Goal: Find specific fact

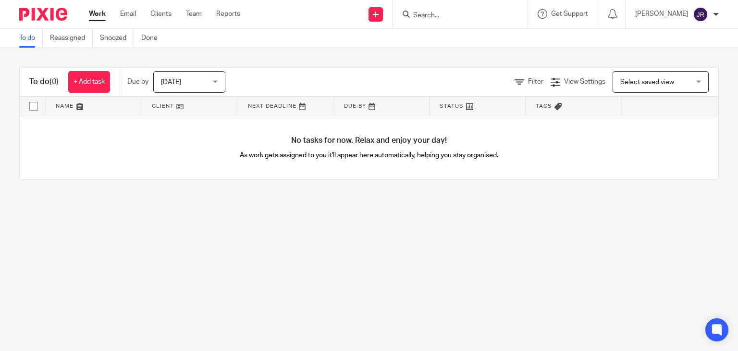
click at [456, 13] on input "Search" at bounding box center [455, 16] width 87 height 9
type input "noots"
click button "submit" at bounding box center [0, 0] width 0 height 0
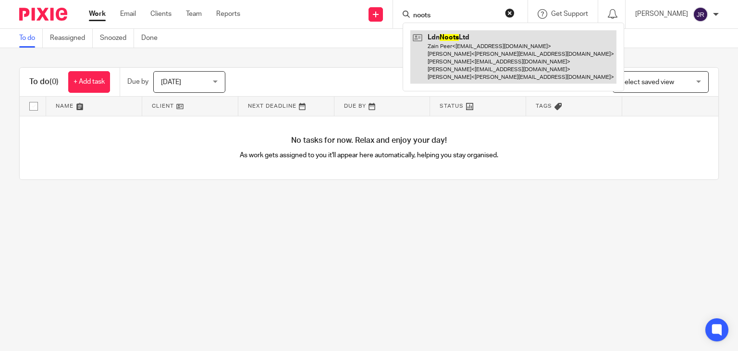
click at [501, 52] on link at bounding box center [513, 56] width 206 height 53
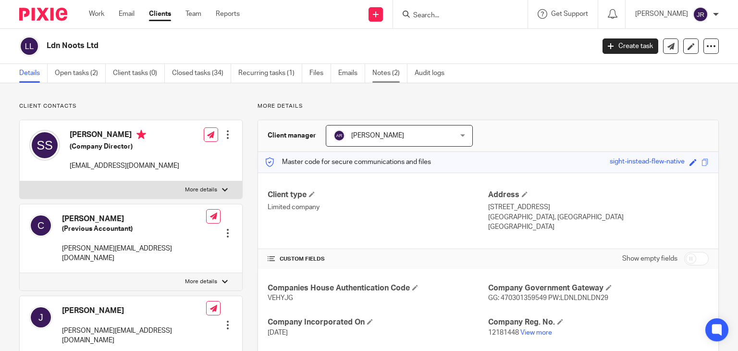
click at [388, 76] on link "Notes (2)" at bounding box center [389, 73] width 35 height 19
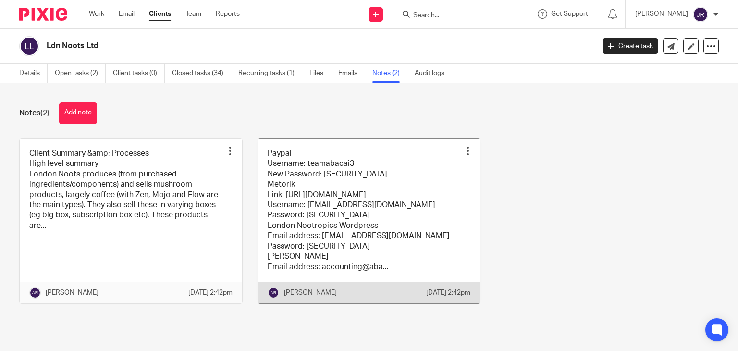
click at [285, 213] on link at bounding box center [369, 221] width 223 height 164
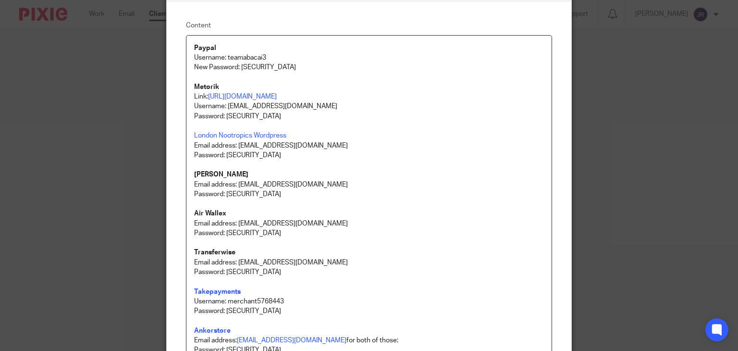
scroll to position [48, 0]
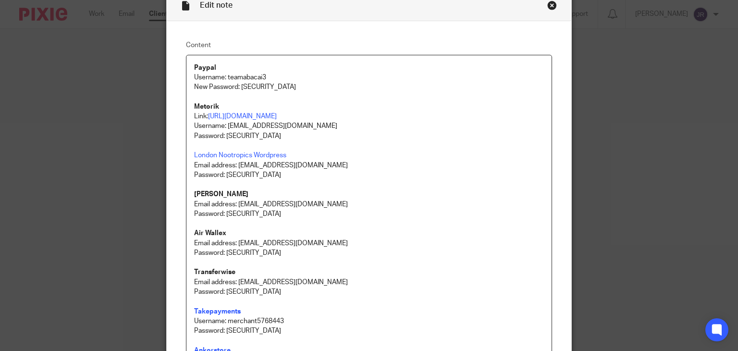
drag, startPoint x: 265, startPoint y: 76, endPoint x: 248, endPoint y: 78, distance: 17.9
click at [224, 74] on p "Username: teamabacai3" at bounding box center [369, 78] width 350 height 10
copy p "teamabacai3"
drag, startPoint x: 325, startPoint y: 87, endPoint x: 238, endPoint y: 87, distance: 87.0
click at [238, 87] on p "New Password: [SECURITY_DATA]" at bounding box center [369, 92] width 350 height 20
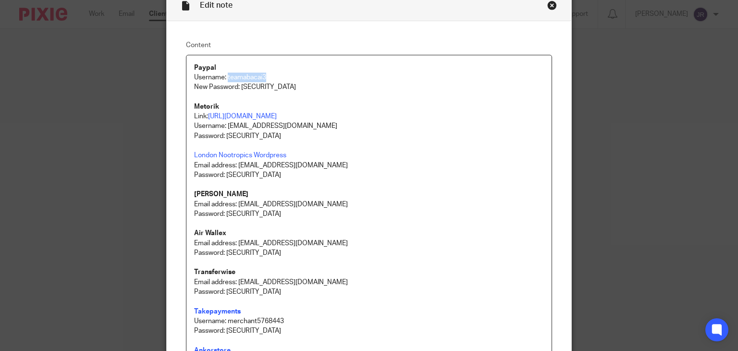
copy p "xpWFUT6!JFTf4pd1"
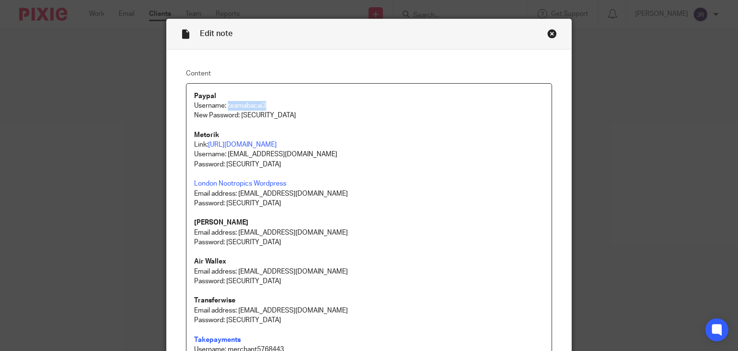
scroll to position [0, 0]
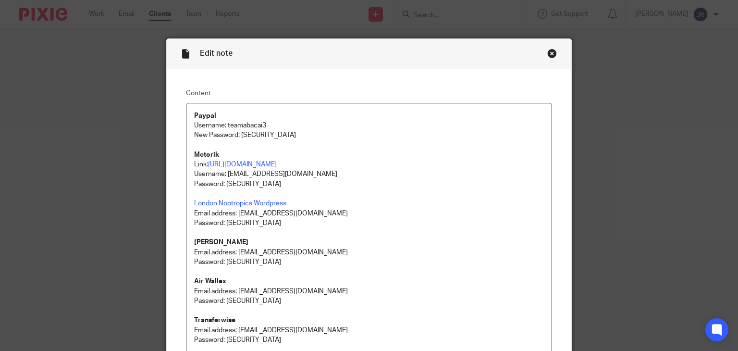
click at [368, 167] on p "Link: https://app.metorik.com/login" at bounding box center [369, 165] width 350 height 10
drag, startPoint x: 301, startPoint y: 135, endPoint x: 376, endPoint y: 47, distance: 115.2
click at [238, 134] on p "New Password: [SECURITY_DATA]" at bounding box center [369, 140] width 350 height 20
copy p "xpWFUT6!JFTf4pd1"
click at [327, 139] on p "New Password: [SECURITY_DATA]" at bounding box center [369, 140] width 350 height 20
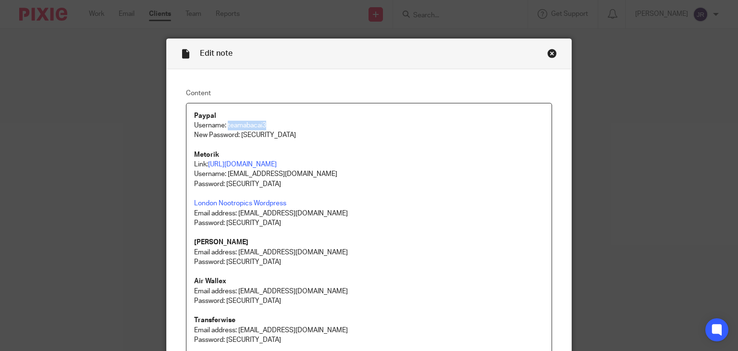
drag, startPoint x: 291, startPoint y: 120, endPoint x: 224, endPoint y: 124, distance: 66.4
click at [224, 124] on p "Username: teamabacai3" at bounding box center [369, 126] width 350 height 10
copy p "teamabacai3"
drag, startPoint x: 301, startPoint y: 137, endPoint x: 237, endPoint y: 136, distance: 63.9
click at [237, 136] on p "New Password: [SECURITY_DATA]" at bounding box center [369, 140] width 350 height 20
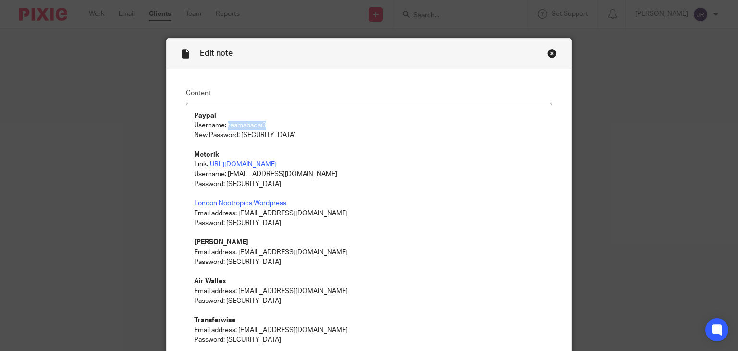
copy p "xpWFUT6!JFTf4pd1"
